Goal: Transaction & Acquisition: Purchase product/service

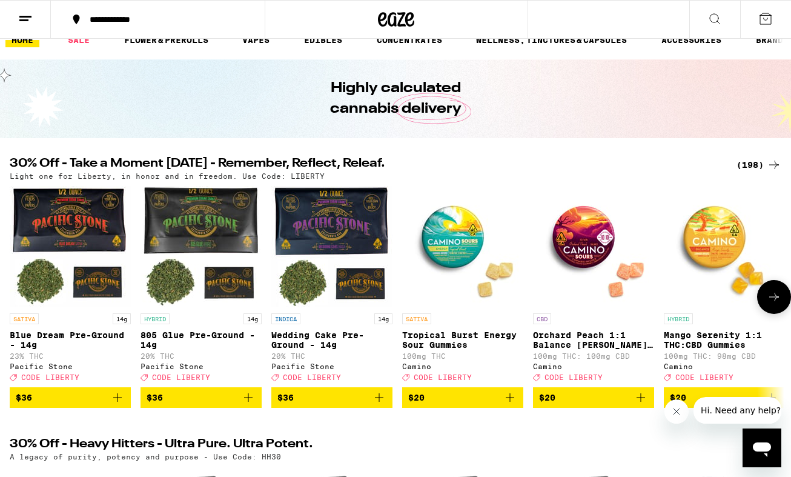
scroll to position [5, 0]
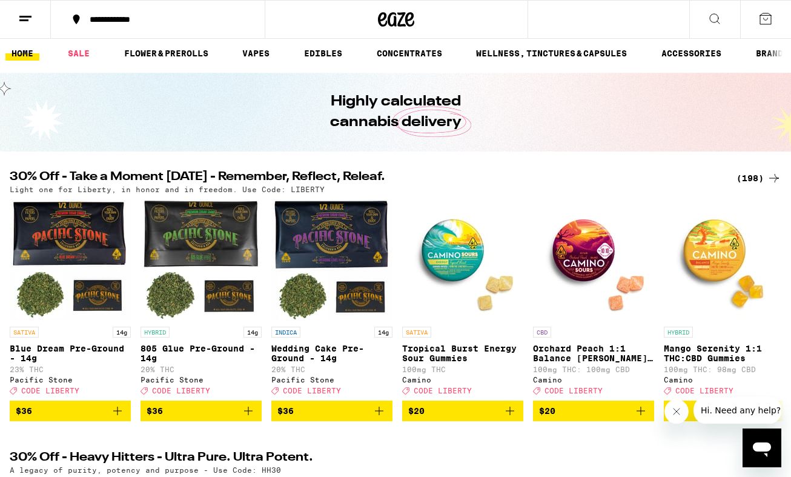
click at [751, 173] on div "(198)" at bounding box center [759, 178] width 45 height 15
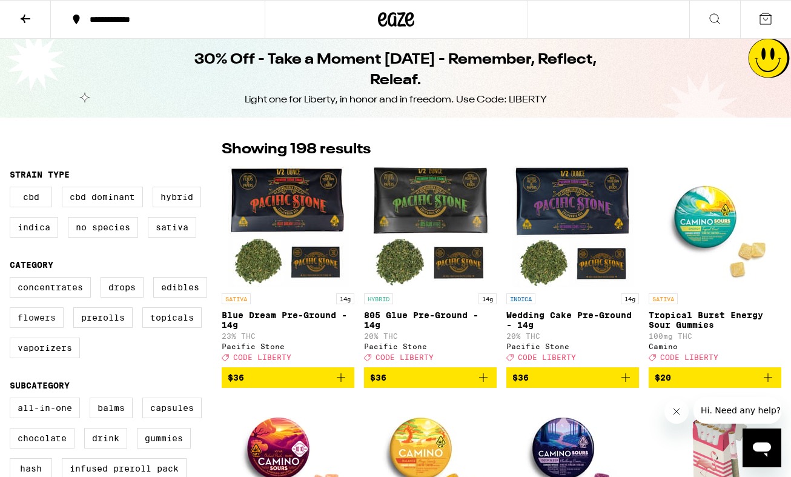
click at [41, 324] on label "Flowers" at bounding box center [37, 317] width 54 height 21
click at [13, 279] on input "Flowers" at bounding box center [12, 279] width 1 height 1
checkbox input "true"
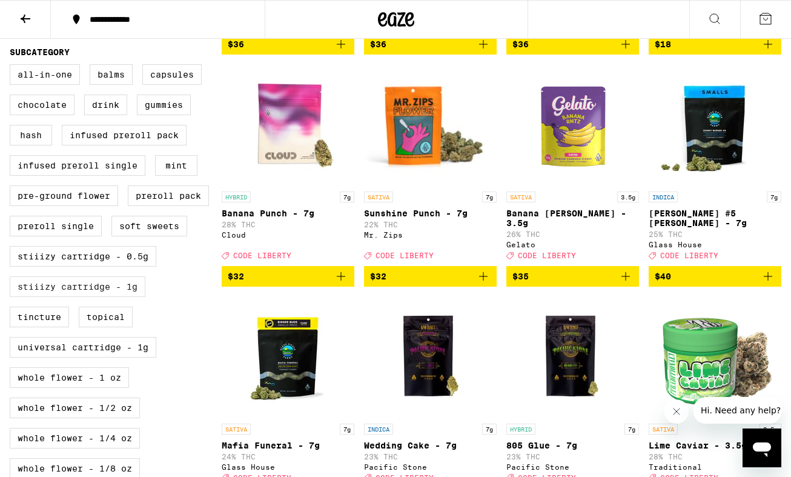
scroll to position [333, 0]
click at [77, 388] on label "Whole Flower - 1 oz" at bounding box center [69, 377] width 119 height 21
click at [13, 67] on input "Whole Flower - 1 oz" at bounding box center [12, 66] width 1 height 1
checkbox input "true"
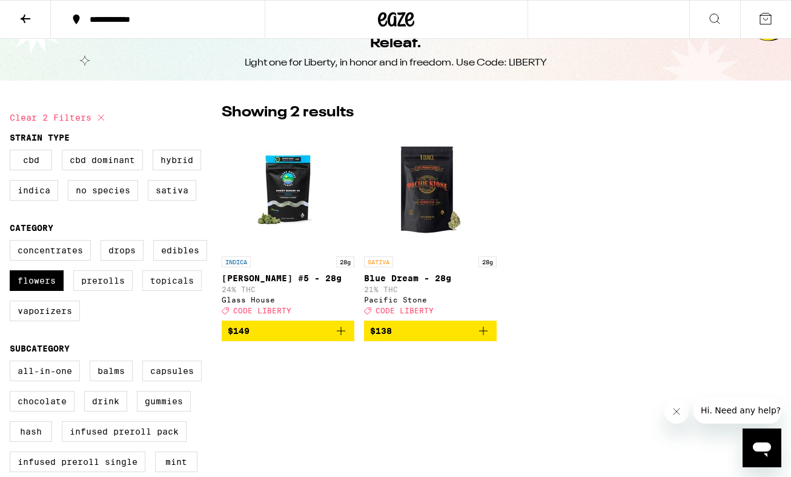
scroll to position [18, 0]
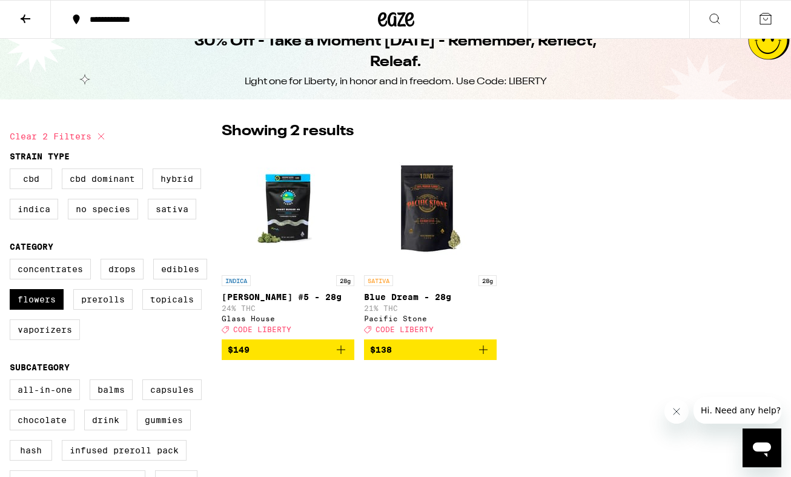
click at [297, 226] on img "Open page for Donny Burger #5 - 28g from Glass House" at bounding box center [288, 208] width 121 height 121
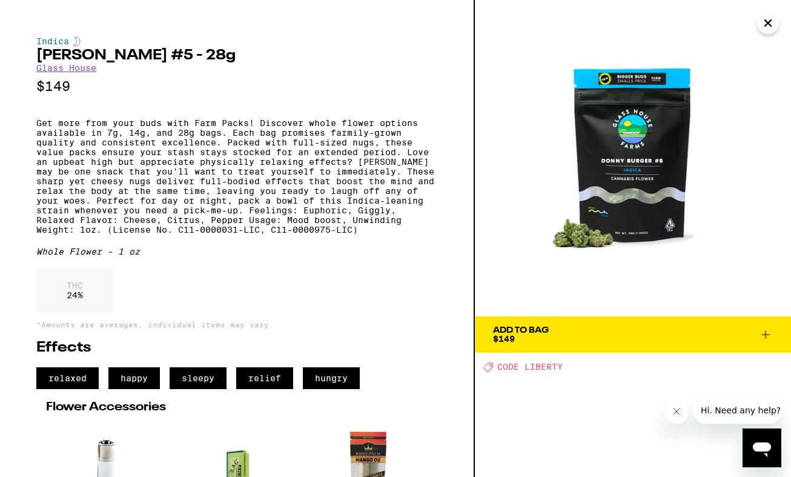
click at [558, 345] on button "Add To Bag $149" at bounding box center [633, 334] width 316 height 36
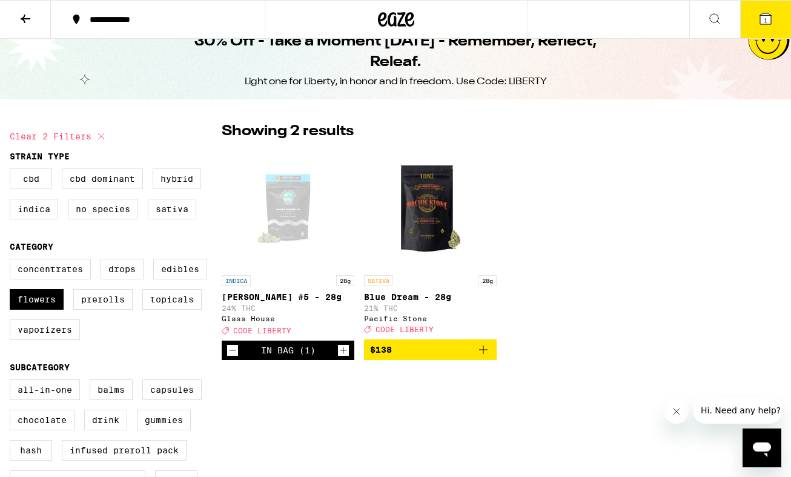
click at [27, 24] on icon at bounding box center [25, 19] width 15 height 15
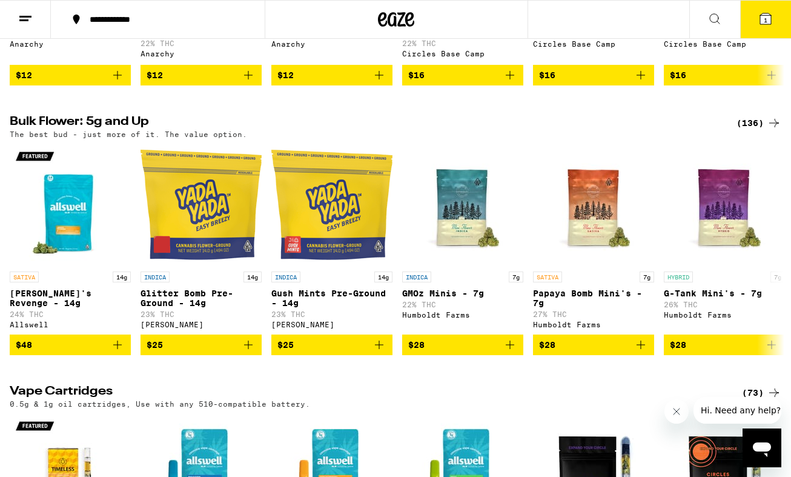
scroll to position [1461, 0]
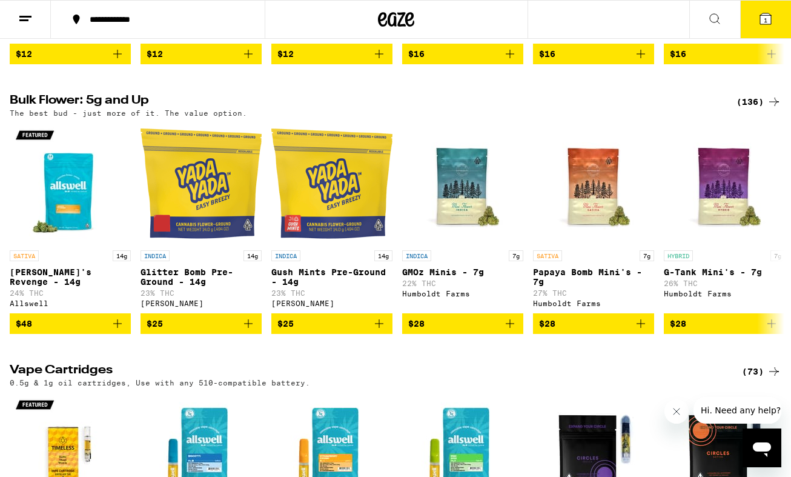
click at [749, 109] on div "(136)" at bounding box center [759, 102] width 45 height 15
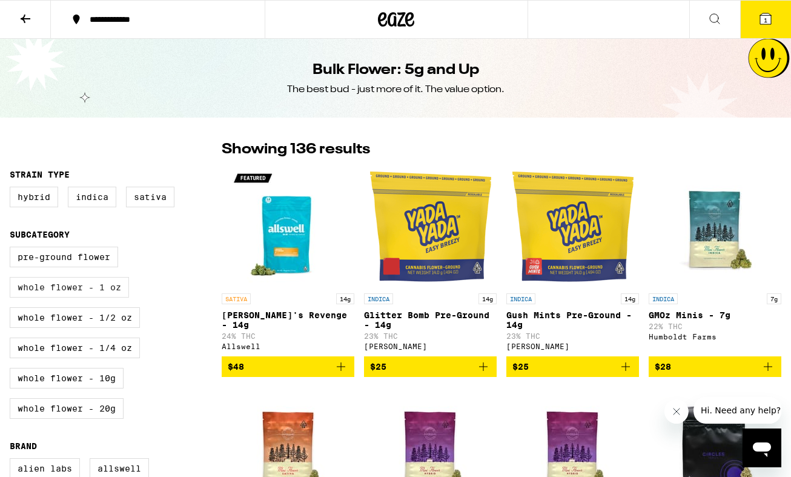
click at [81, 293] on label "Whole Flower - 1 oz" at bounding box center [69, 287] width 119 height 21
click at [13, 249] on input "Whole Flower - 1 oz" at bounding box center [12, 248] width 1 height 1
checkbox input "true"
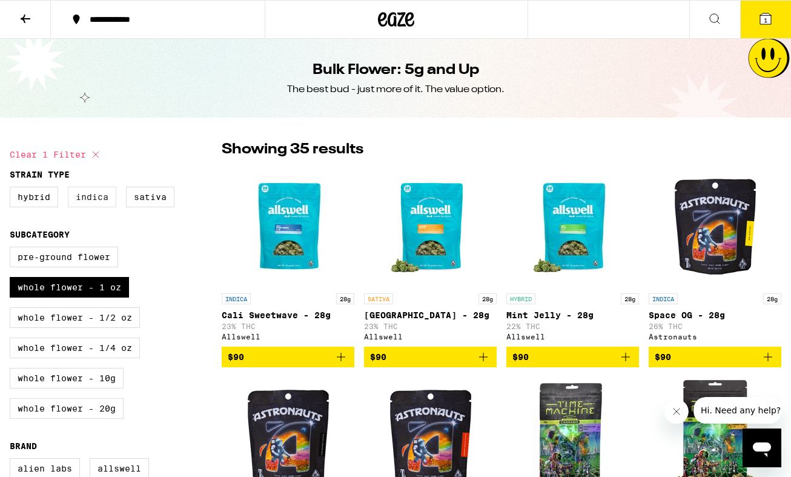
click at [101, 198] on label "Indica" at bounding box center [92, 197] width 48 height 21
click at [13, 189] on input "Indica" at bounding box center [12, 188] width 1 height 1
checkbox input "true"
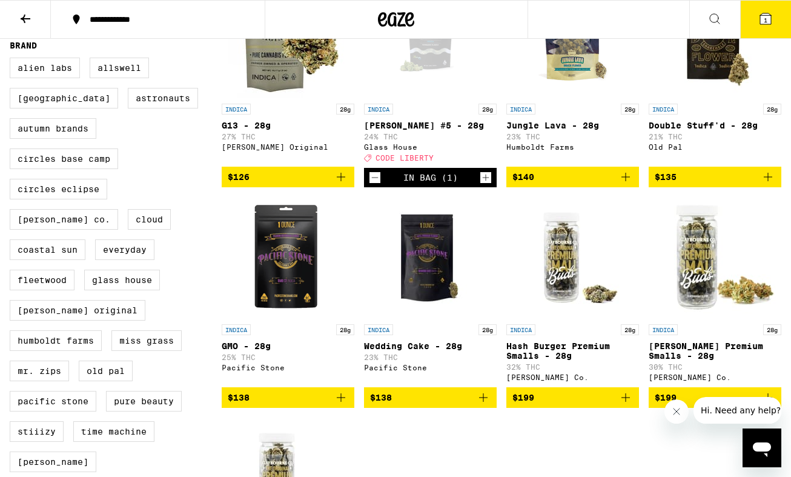
scroll to position [291, 0]
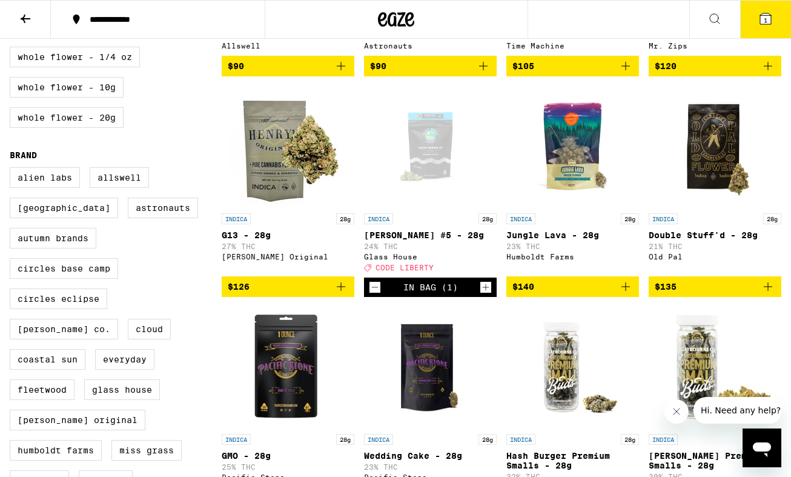
click at [570, 155] on img "Open page for Jungle Lava - 28g from Humboldt Farms" at bounding box center [573, 146] width 121 height 121
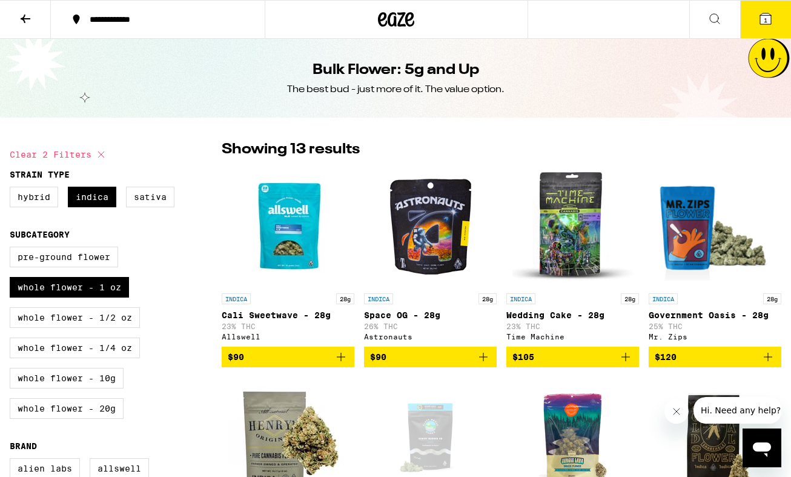
click at [757, 16] on button "1" at bounding box center [765, 20] width 51 height 38
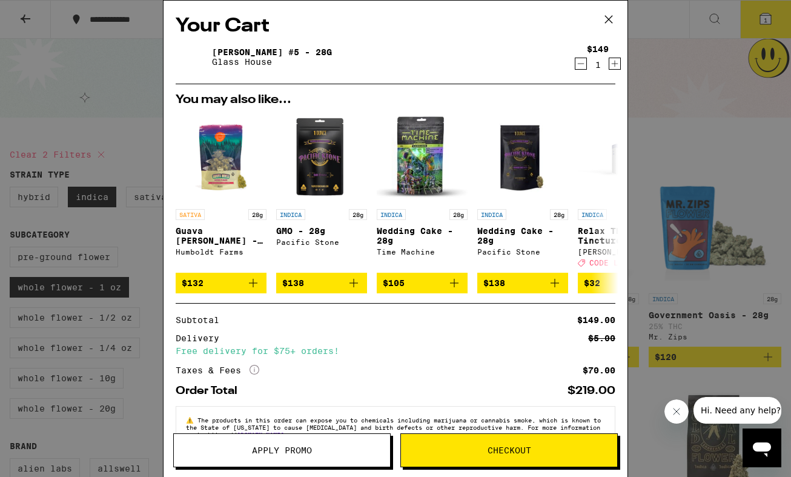
click at [275, 452] on span "Apply Promo" at bounding box center [282, 450] width 60 height 8
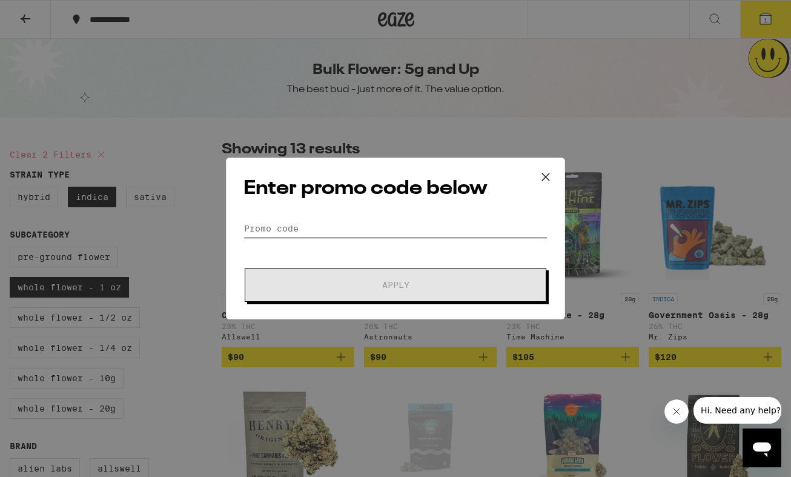
click at [351, 229] on input "Promo Code" at bounding box center [396, 228] width 304 height 18
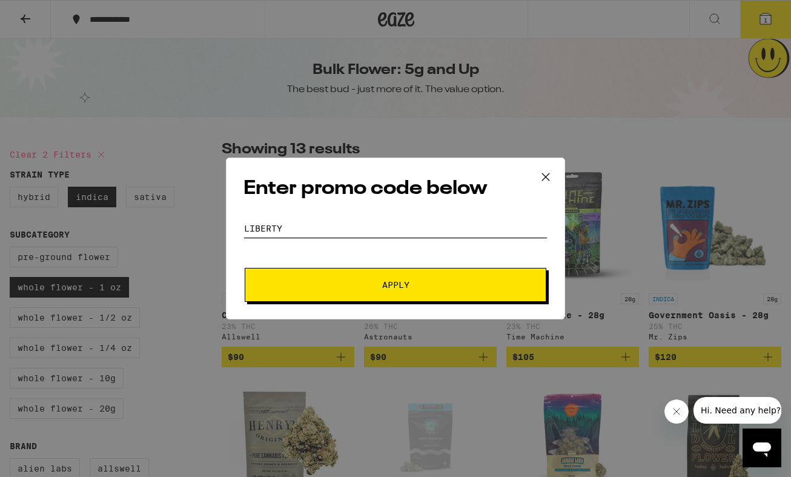
type input "liberty"
click at [390, 282] on span "Apply" at bounding box center [395, 285] width 27 height 8
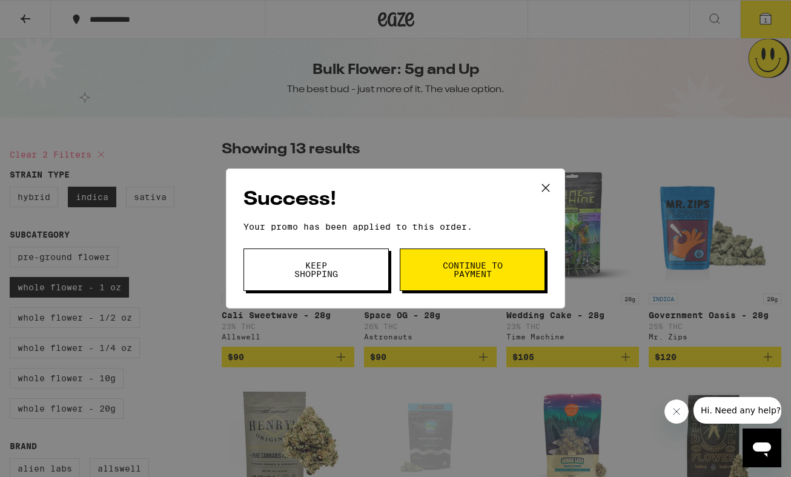
click at [721, 35] on div "Success! Your promo has been applied to this order. Promo Code liberty Keep Sho…" at bounding box center [395, 238] width 791 height 477
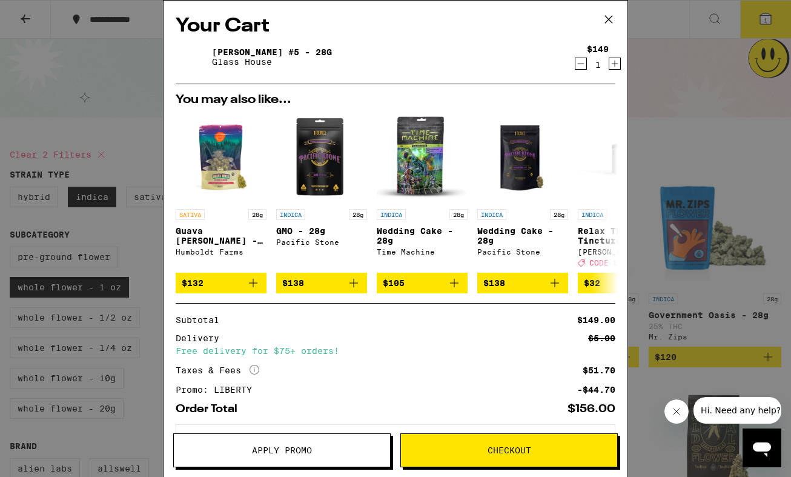
click at [481, 440] on button "Checkout" at bounding box center [510, 450] width 218 height 34
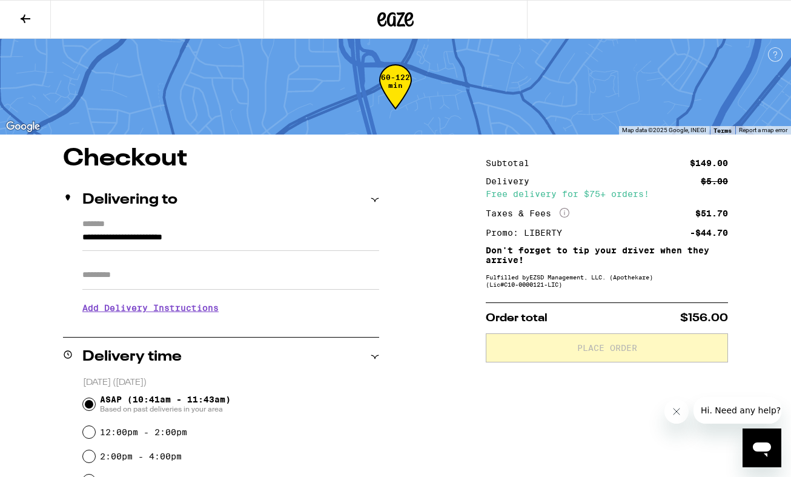
click at [194, 309] on h3 "Add Delivery Instructions" at bounding box center [230, 308] width 297 height 28
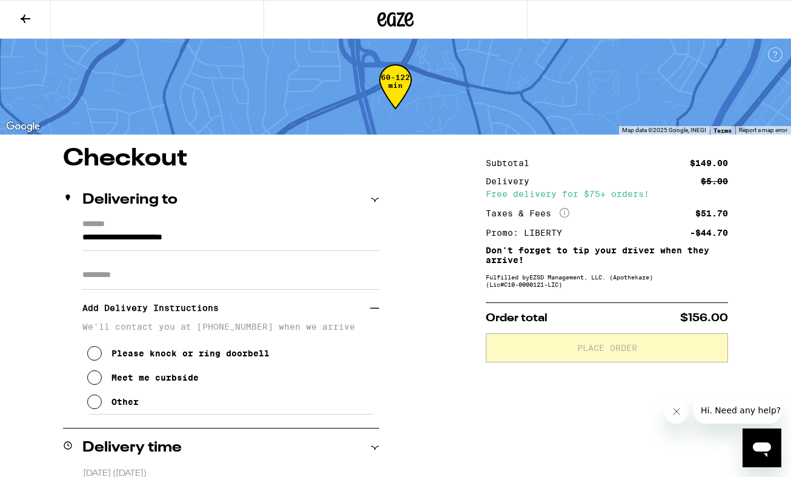
click at [90, 404] on icon at bounding box center [94, 401] width 15 height 15
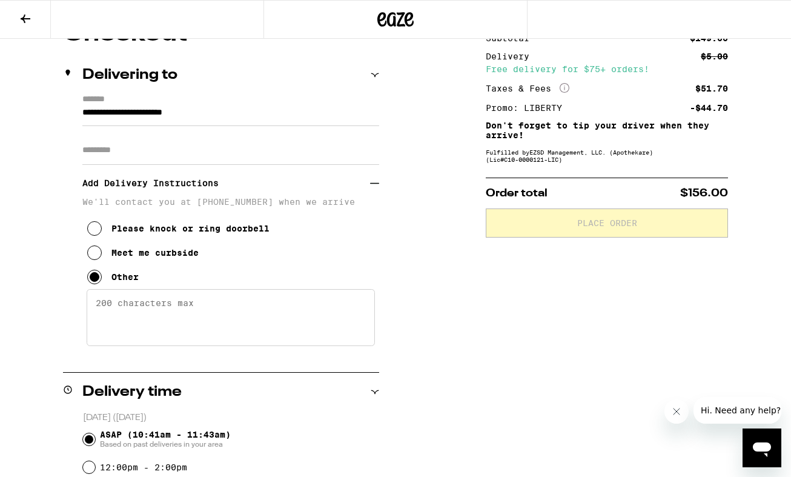
scroll to position [169, 0]
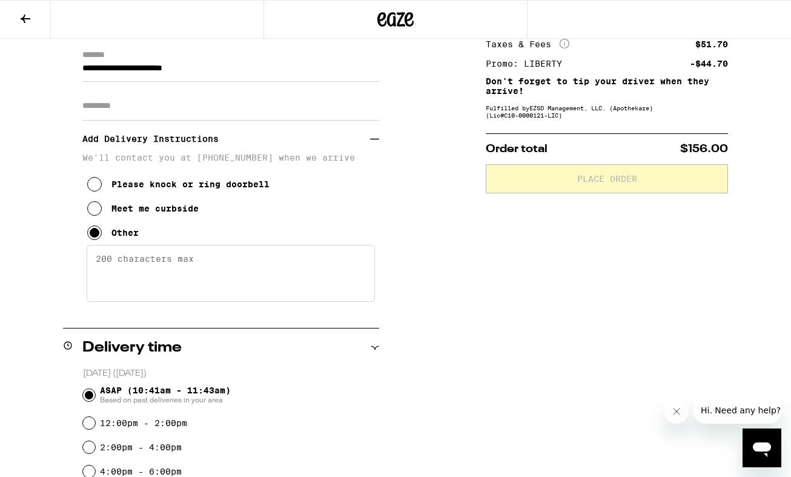
click at [207, 282] on textarea "Enter any other delivery instructions you want driver to know" at bounding box center [231, 273] width 288 height 57
type textarea "please meet at parking lot entrance by [PERSON_NAME] sign"
click at [33, 291] on div "**********" at bounding box center [395, 368] width 791 height 781
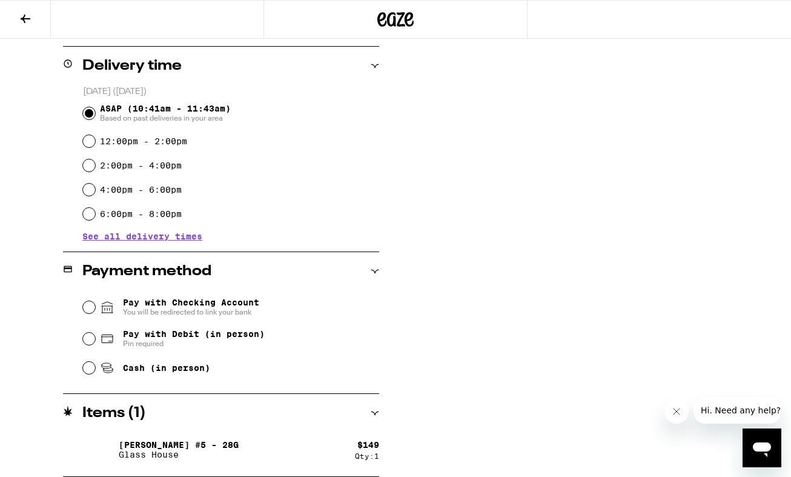
scroll to position [451, 0]
click at [90, 372] on input "Cash (in person)" at bounding box center [89, 368] width 12 height 12
radio input "true"
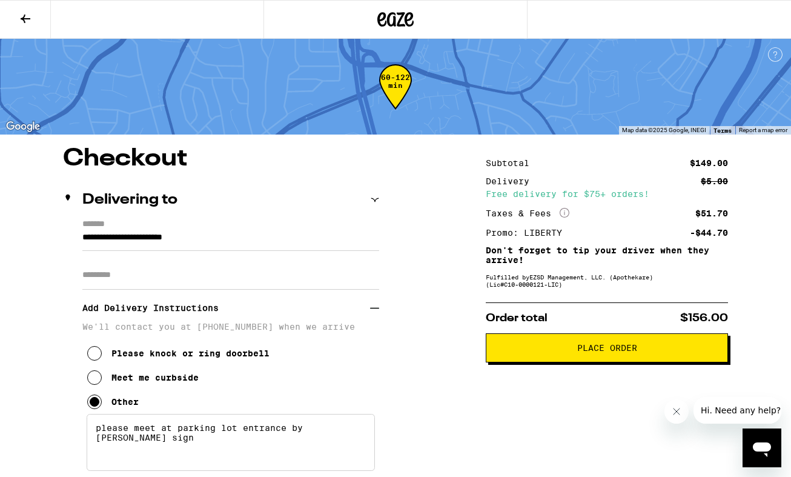
scroll to position [0, 0]
click at [608, 349] on span "Place Order" at bounding box center [607, 348] width 60 height 8
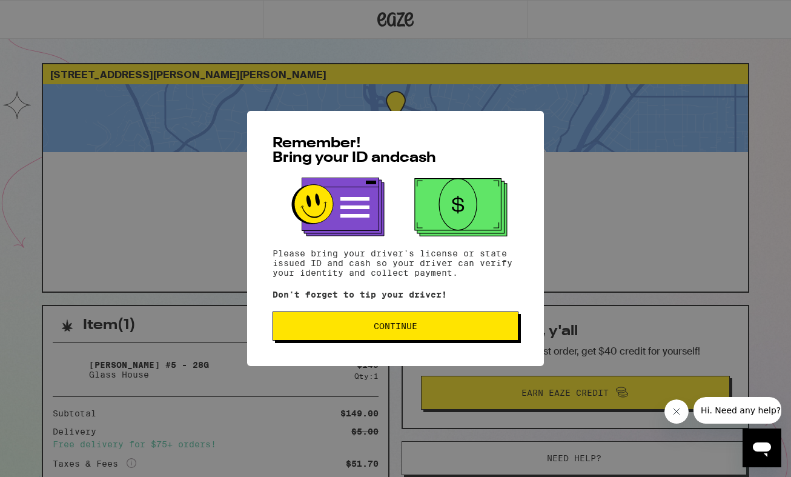
click at [406, 325] on span "Continue" at bounding box center [396, 326] width 44 height 8
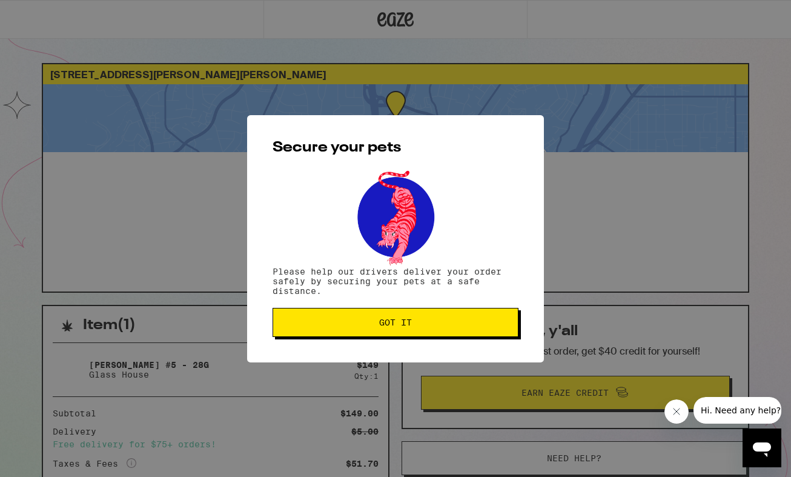
click at [406, 325] on span "Got it" at bounding box center [395, 322] width 33 height 8
